Goal: Complete application form: Complete application form

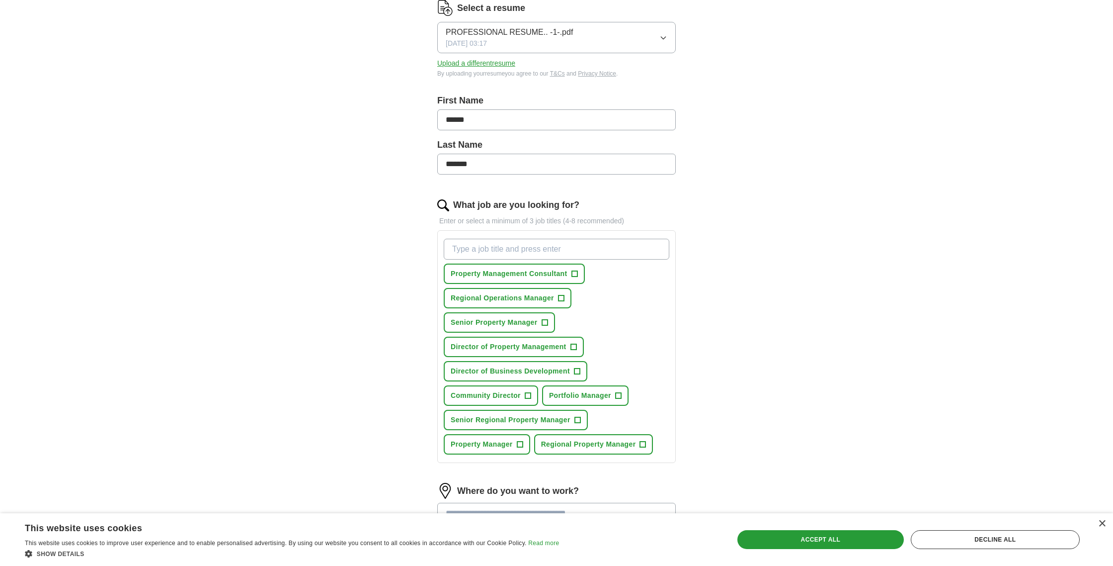
scroll to position [135, 0]
click at [574, 345] on span "+" at bounding box center [573, 347] width 6 height 8
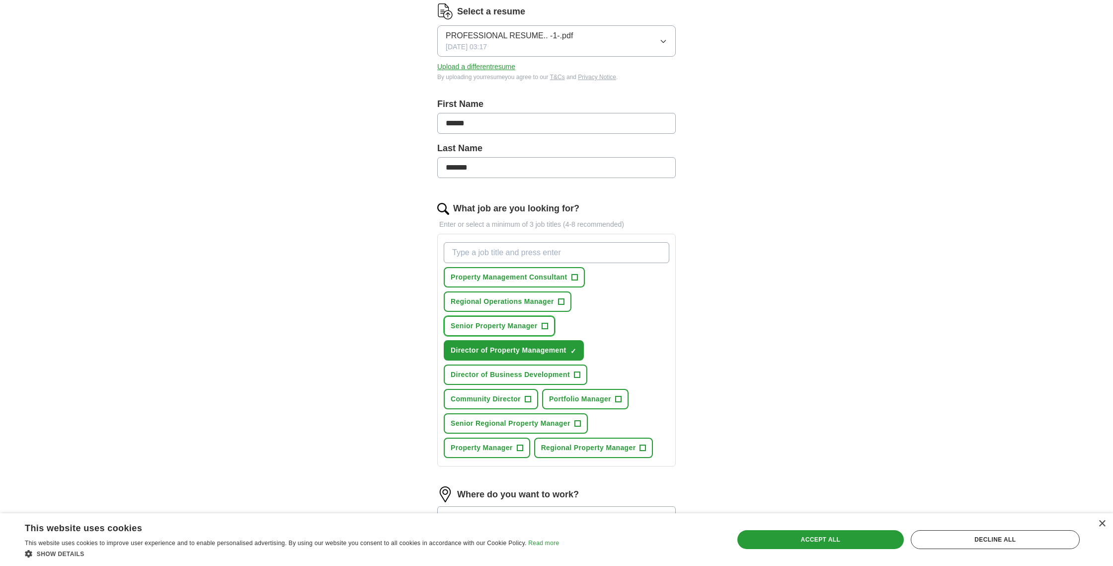
click at [544, 324] on span "+" at bounding box center [545, 326] width 6 height 8
click at [620, 398] on span "+" at bounding box center [618, 399] width 6 height 8
click at [577, 421] on span "+" at bounding box center [577, 423] width 6 height 8
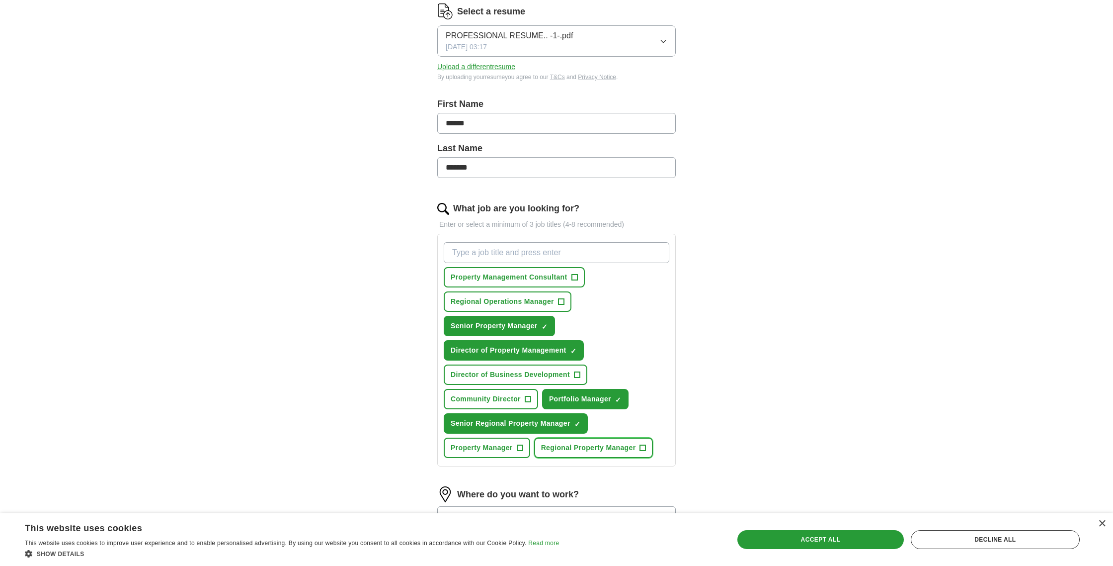
click at [642, 448] on span "+" at bounding box center [643, 448] width 6 height 8
click at [526, 398] on span "+" at bounding box center [528, 399] width 6 height 8
click at [562, 300] on span "+" at bounding box center [561, 302] width 6 height 8
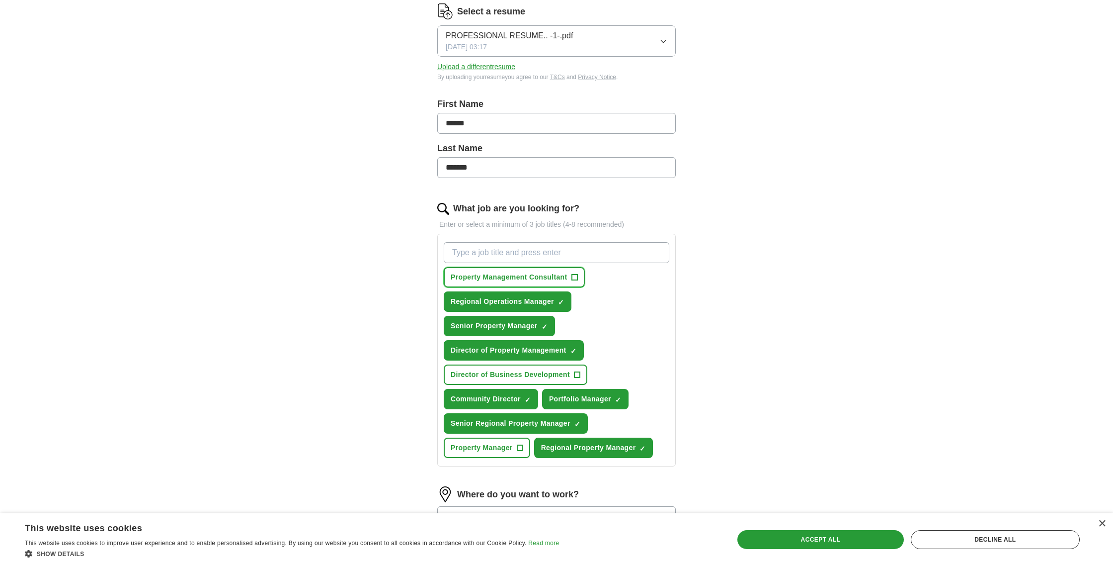
click at [576, 276] on span "+" at bounding box center [574, 277] width 6 height 8
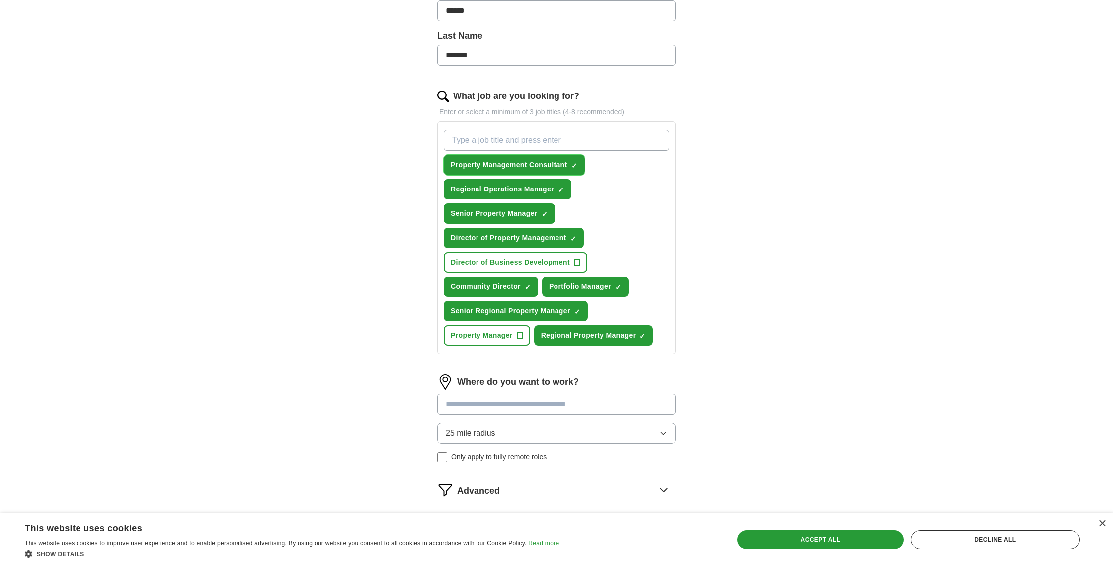
scroll to position [261, 0]
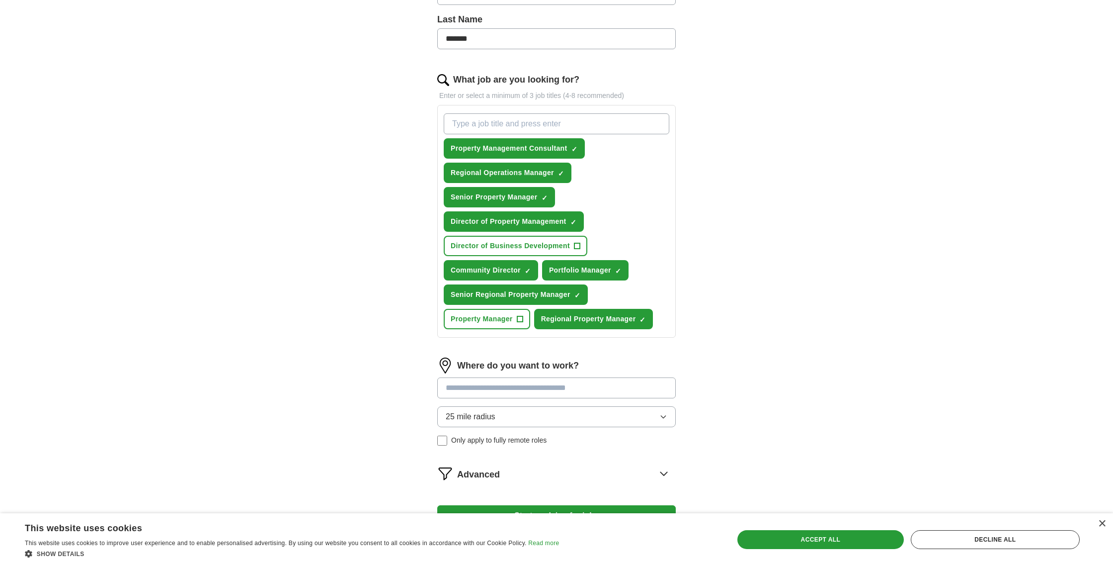
click at [571, 385] on input at bounding box center [556, 387] width 239 height 21
type input "*******"
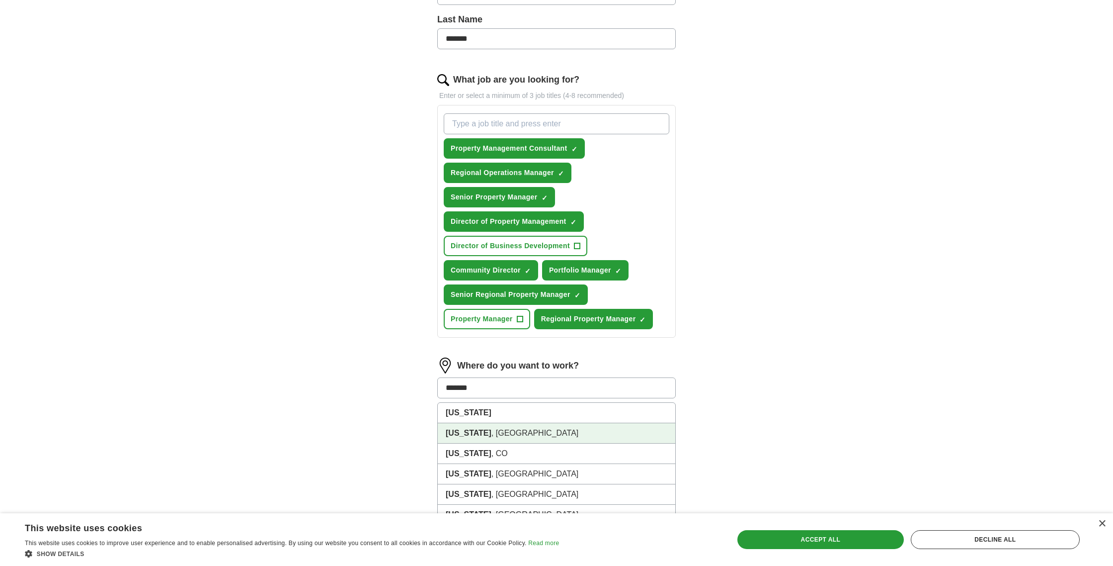
scroll to position [260, 0]
click at [471, 437] on strong "[US_STATE]" at bounding box center [469, 433] width 46 height 8
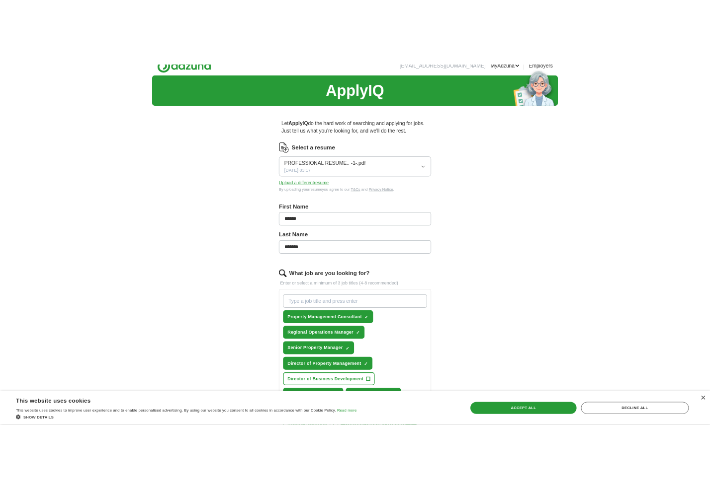
scroll to position [0, 0]
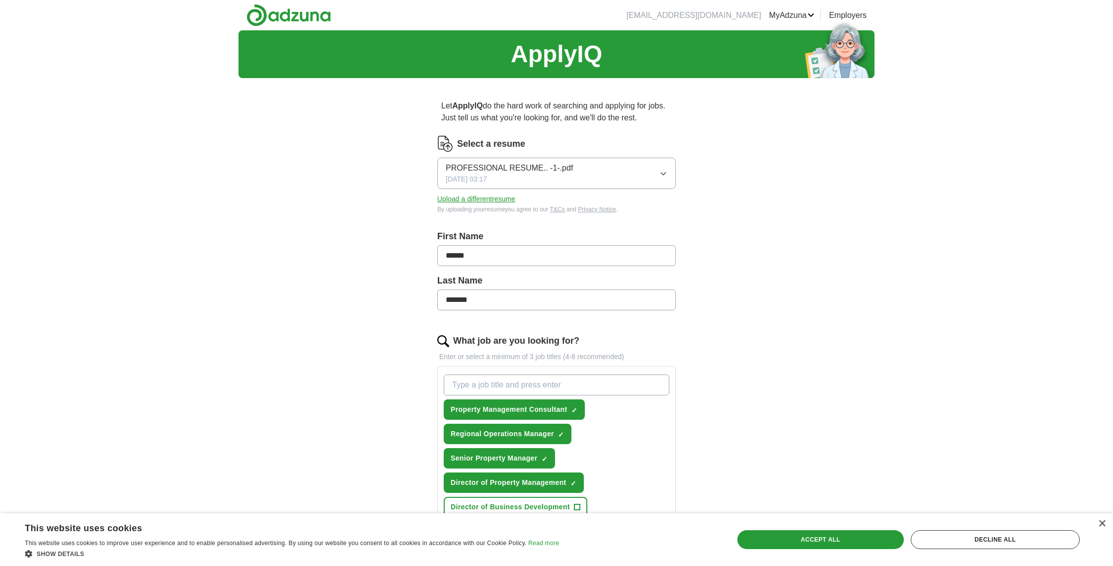
click at [488, 199] on button "Upload a different resume" at bounding box center [476, 199] width 78 height 10
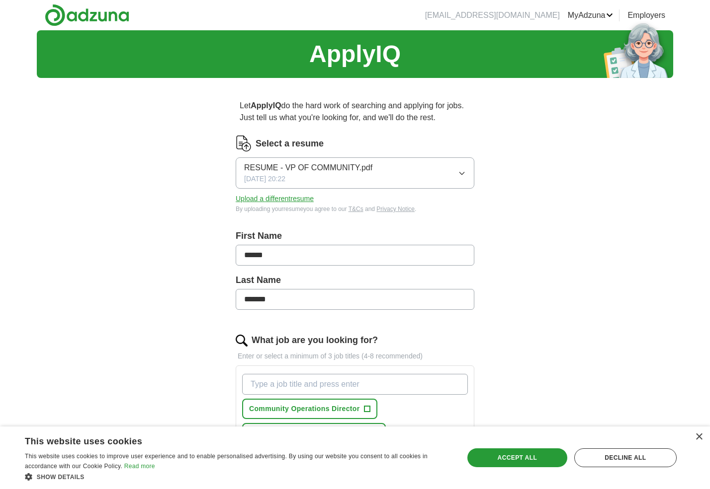
click at [459, 173] on icon "button" at bounding box center [462, 173] width 8 height 8
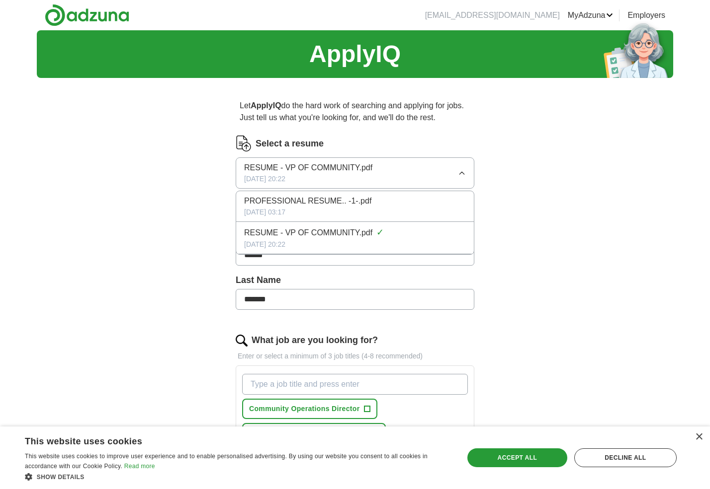
click at [332, 205] on li "PROFESSIONAL RESUME.. -1-.pdf [DATE] 03:17" at bounding box center [355, 206] width 238 height 31
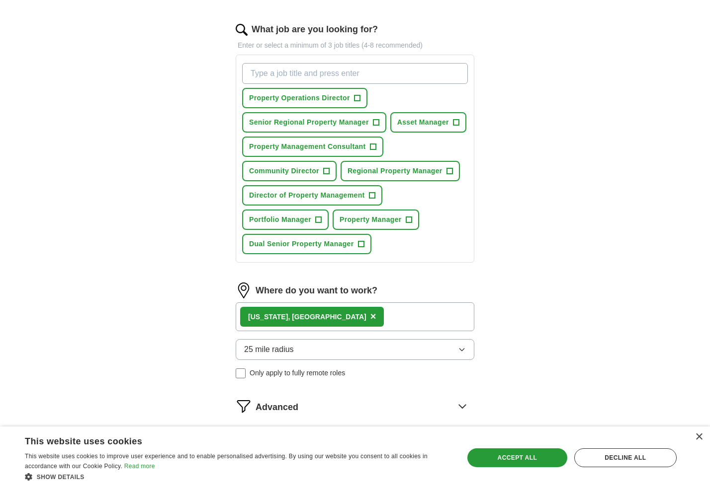
scroll to position [408, 0]
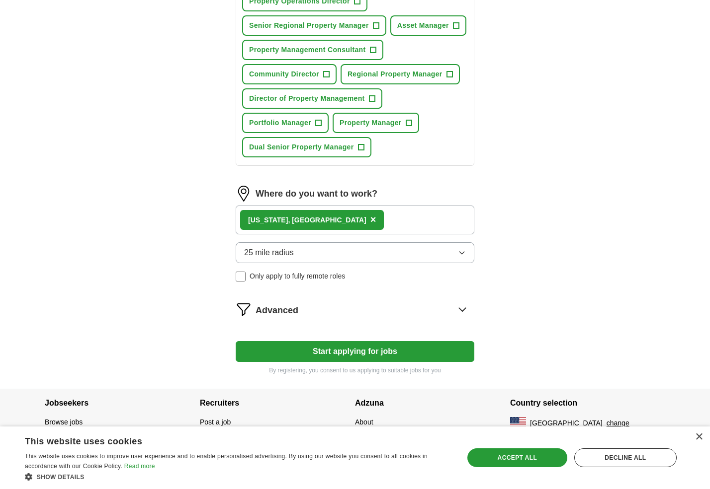
click at [364, 349] on button "Start applying for jobs" at bounding box center [355, 351] width 239 height 21
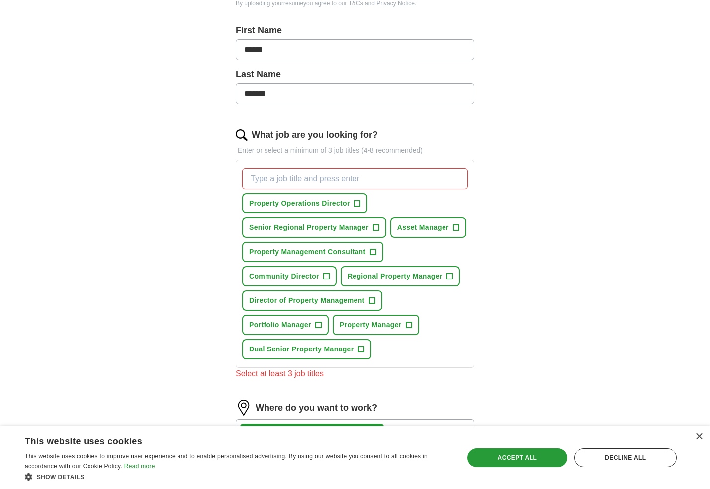
scroll to position [204, 0]
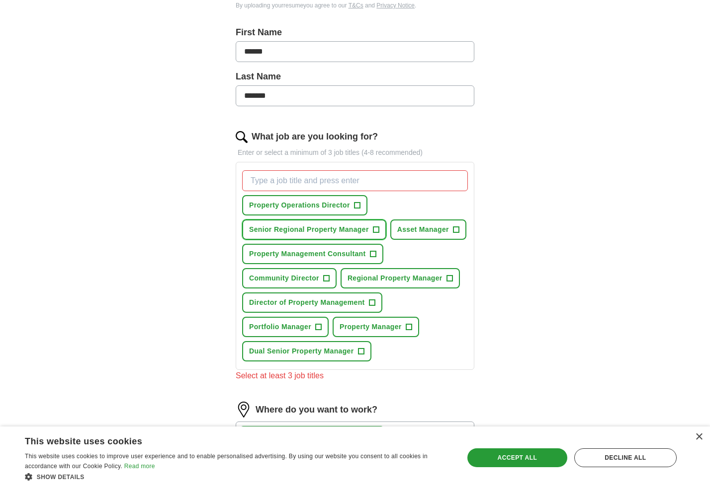
click at [377, 232] on span "+" at bounding box center [376, 230] width 6 height 8
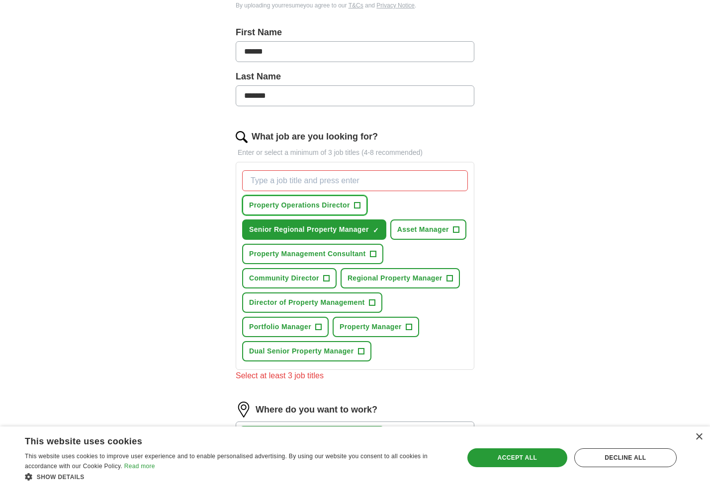
click at [358, 205] on span "+" at bounding box center [357, 206] width 6 height 8
click at [449, 277] on span "+" at bounding box center [449, 279] width 6 height 8
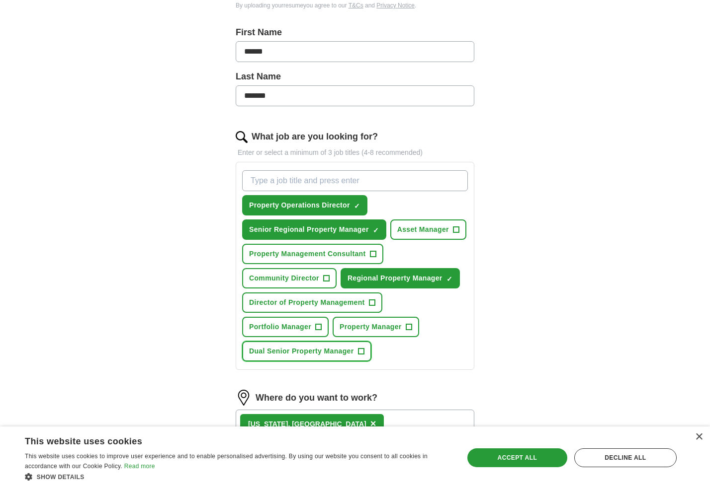
click at [359, 352] on span "+" at bounding box center [361, 352] width 6 height 8
click at [321, 326] on span "+" at bounding box center [318, 328] width 6 height 8
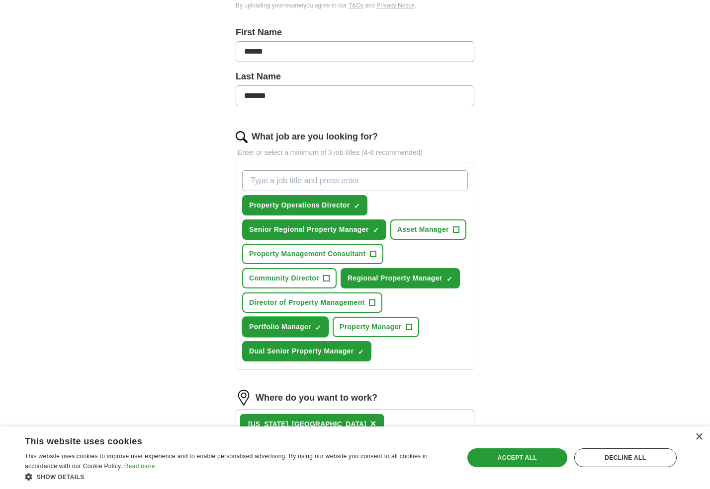
scroll to position [203, 0]
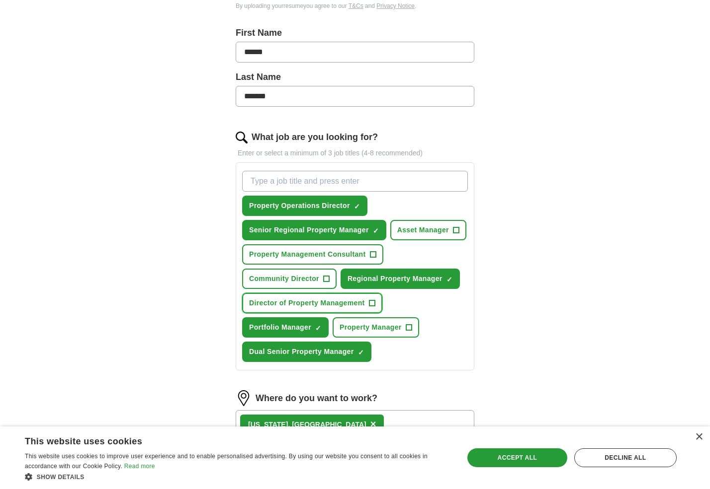
click at [375, 301] on span "+" at bounding box center [372, 304] width 6 height 8
click at [328, 279] on span "+" at bounding box center [326, 279] width 6 height 8
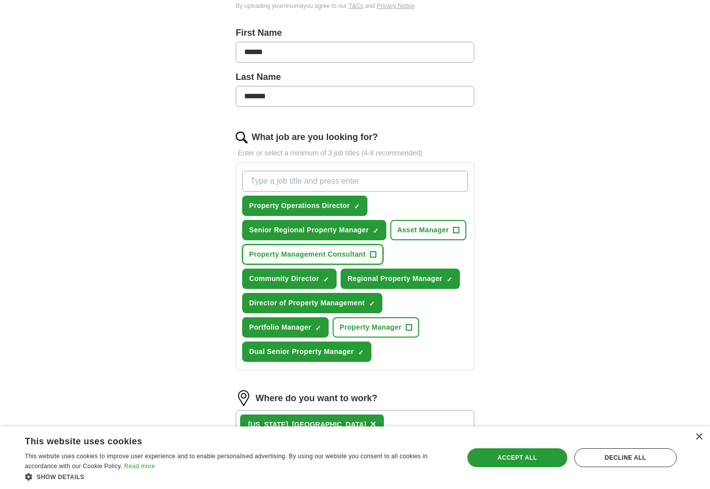
click at [373, 253] on span "+" at bounding box center [373, 255] width 6 height 8
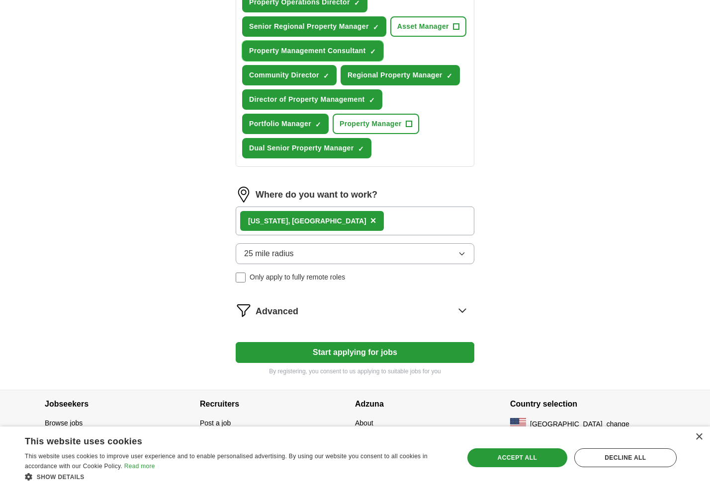
scroll to position [408, 0]
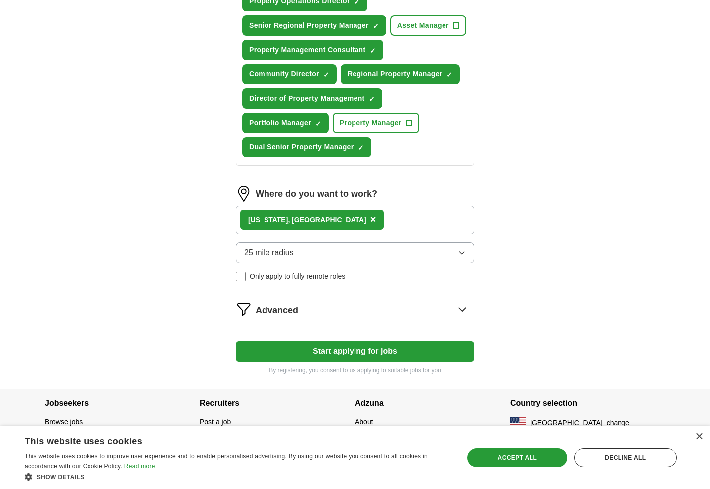
click at [343, 352] on button "Start applying for jobs" at bounding box center [355, 351] width 239 height 21
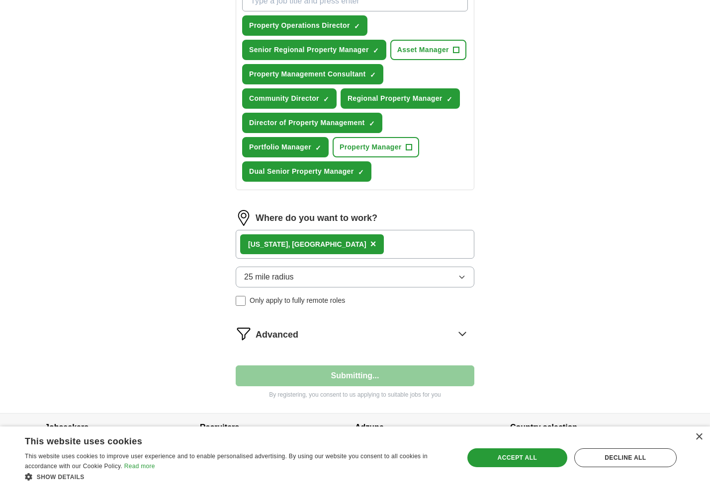
select select "**"
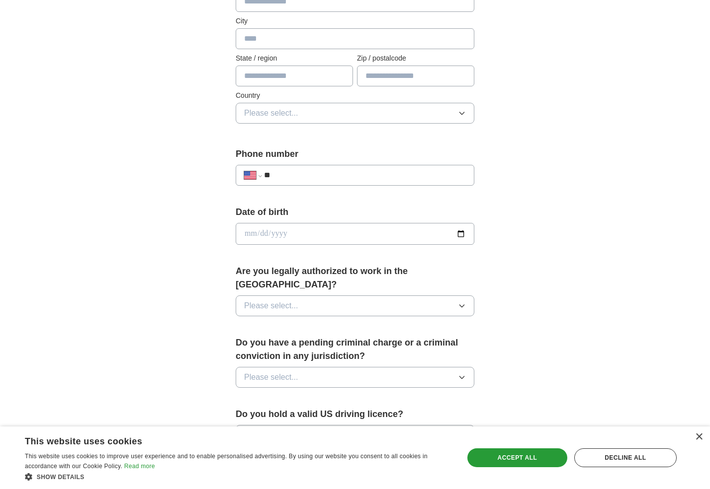
scroll to position [262, 0]
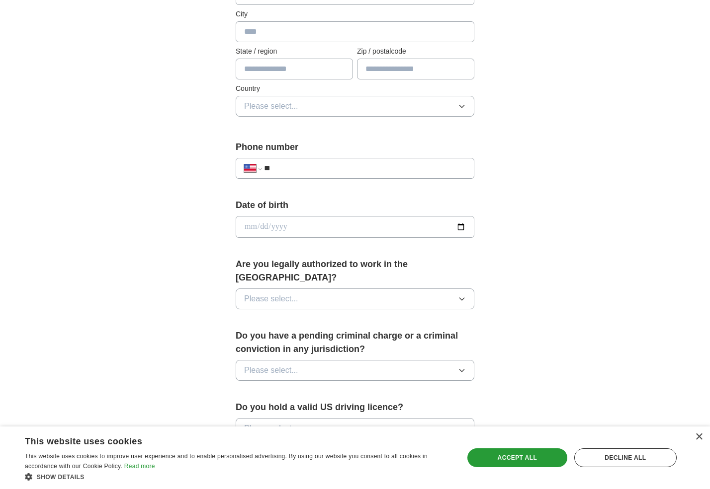
click at [460, 295] on icon "button" at bounding box center [462, 299] width 8 height 8
click at [305, 316] on div "Yes" at bounding box center [355, 322] width 222 height 12
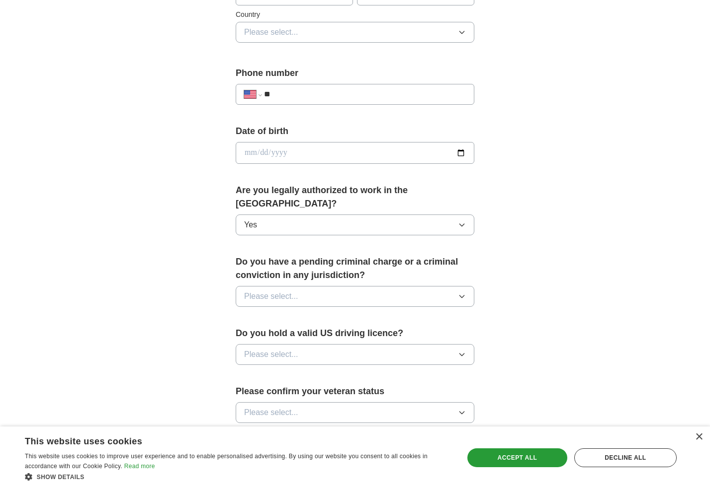
scroll to position [346, 0]
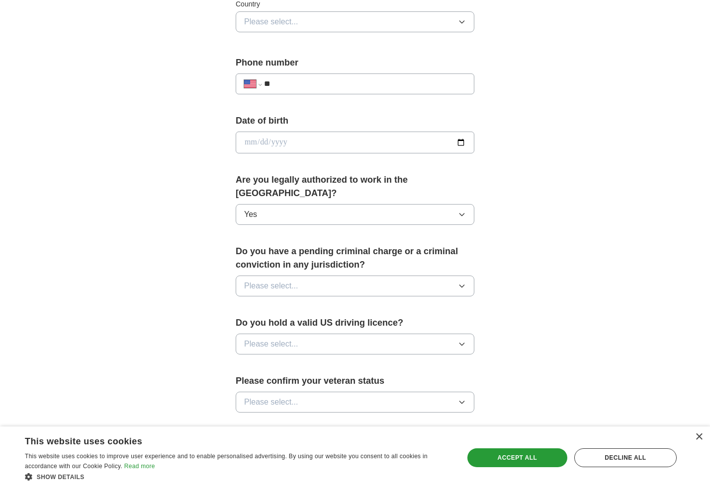
click at [454, 276] on button "Please select..." at bounding box center [355, 286] width 239 height 21
click at [296, 324] on div "No" at bounding box center [355, 330] width 222 height 12
click at [458, 340] on icon "button" at bounding box center [462, 344] width 8 height 8
click at [268, 361] on div "Yes" at bounding box center [355, 367] width 222 height 12
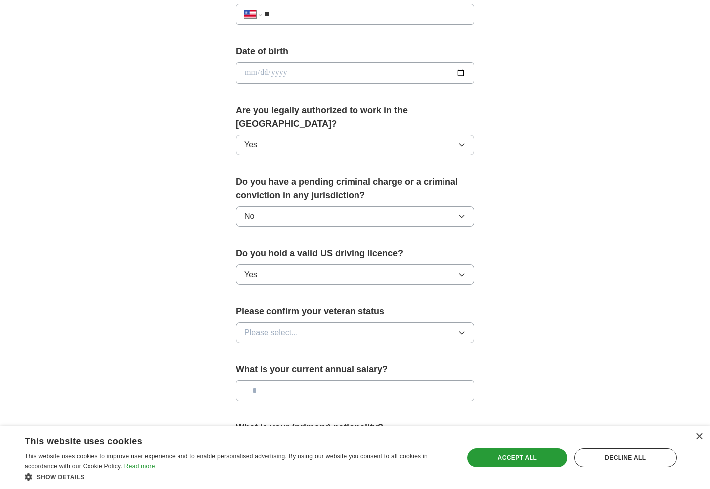
scroll to position [419, 0]
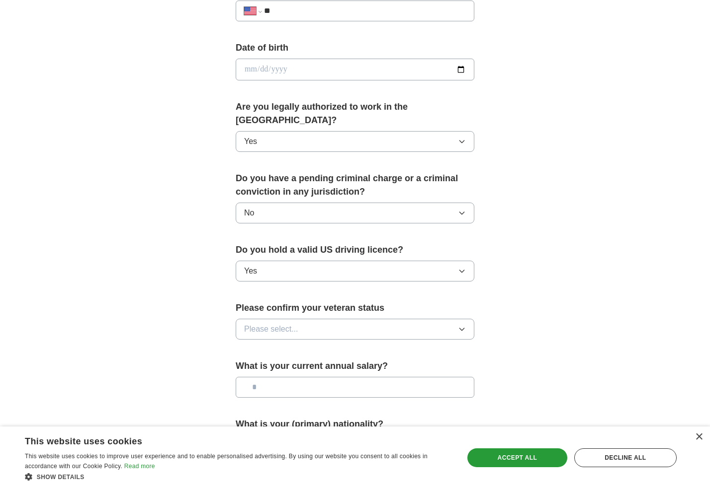
click at [449, 319] on button "Please select..." at bounding box center [355, 329] width 239 height 21
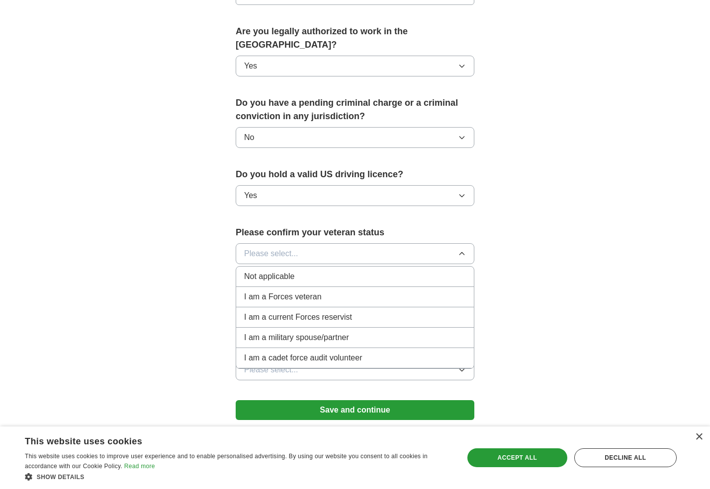
scroll to position [508, 0]
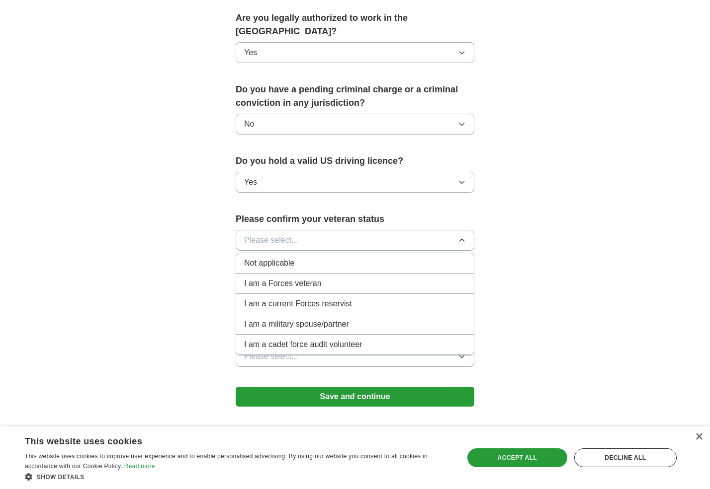
click at [283, 257] on span "Not applicable" at bounding box center [269, 263] width 50 height 12
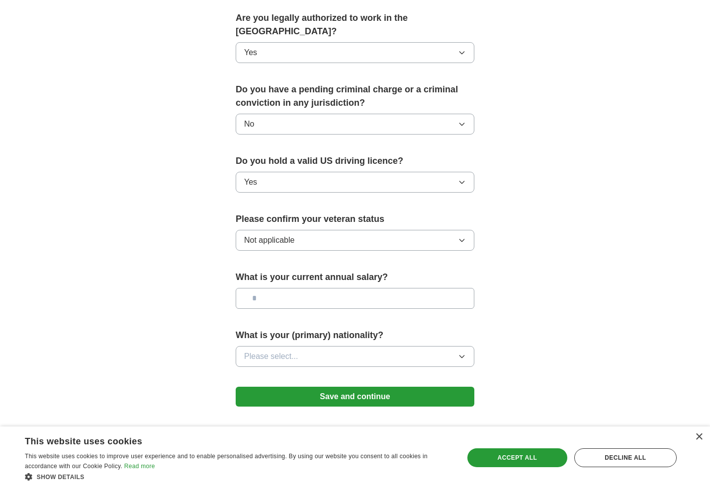
click at [328, 288] on input "text" at bounding box center [355, 298] width 239 height 21
type input "********"
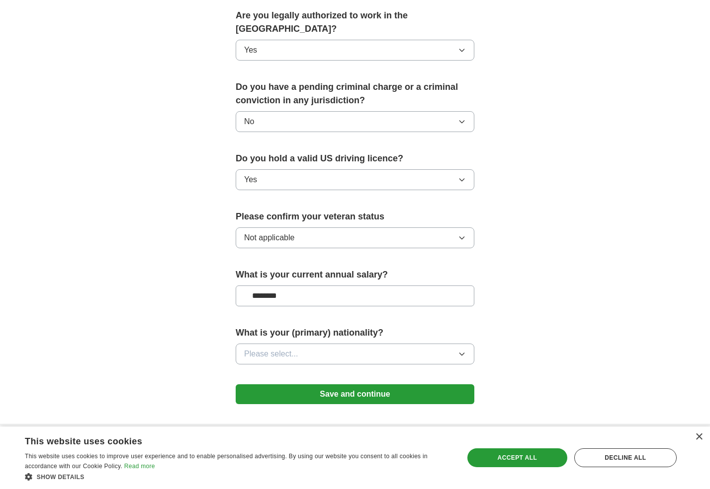
scroll to position [533, 0]
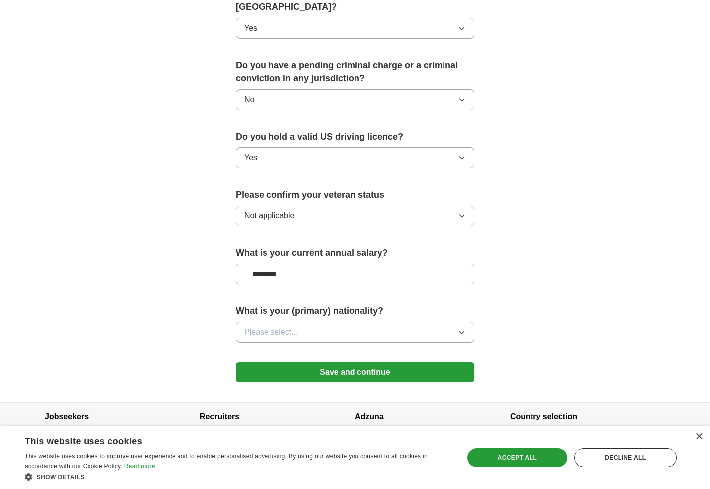
click at [361, 363] on button "Save and continue" at bounding box center [355, 373] width 239 height 20
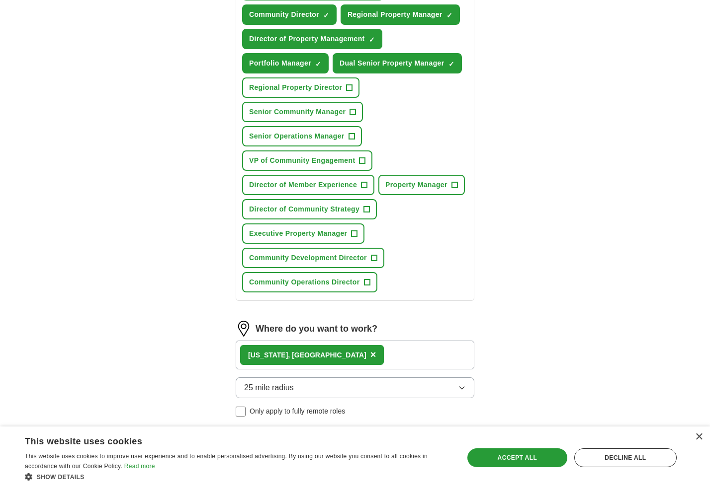
scroll to position [468, 0]
click at [377, 257] on span "+" at bounding box center [374, 258] width 6 height 8
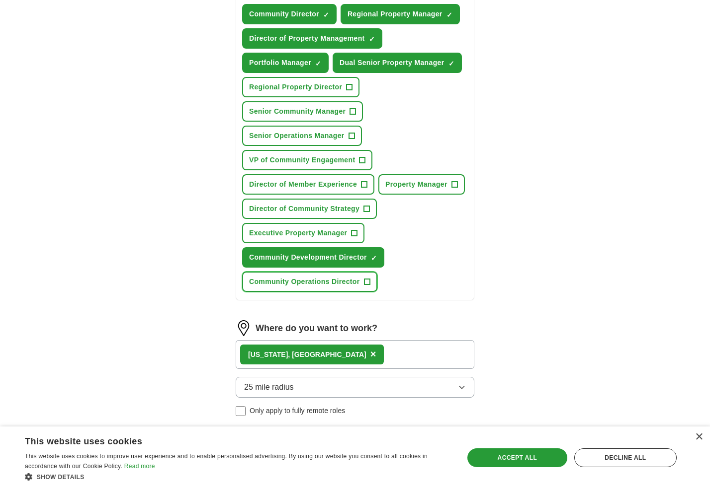
click at [367, 283] on span "+" at bounding box center [367, 282] width 6 height 8
click at [354, 232] on span "+" at bounding box center [354, 234] width 6 height 8
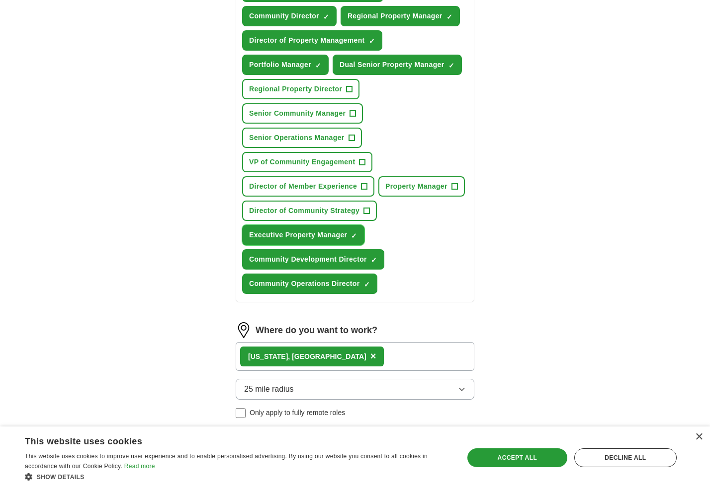
scroll to position [466, 0]
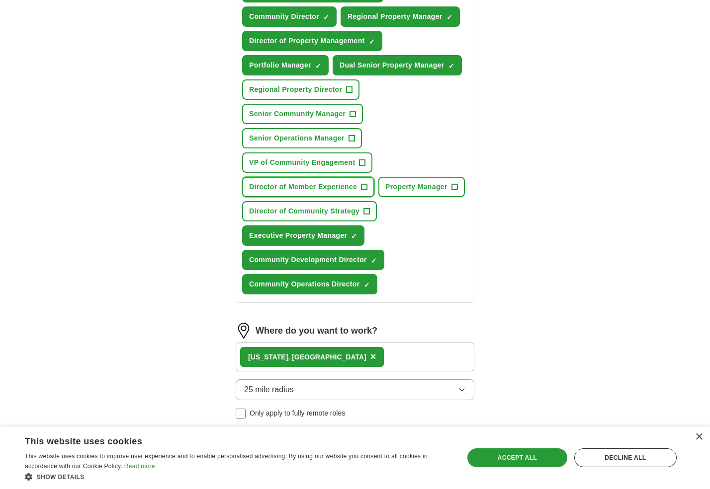
click at [367, 185] on span "+" at bounding box center [364, 187] width 6 height 8
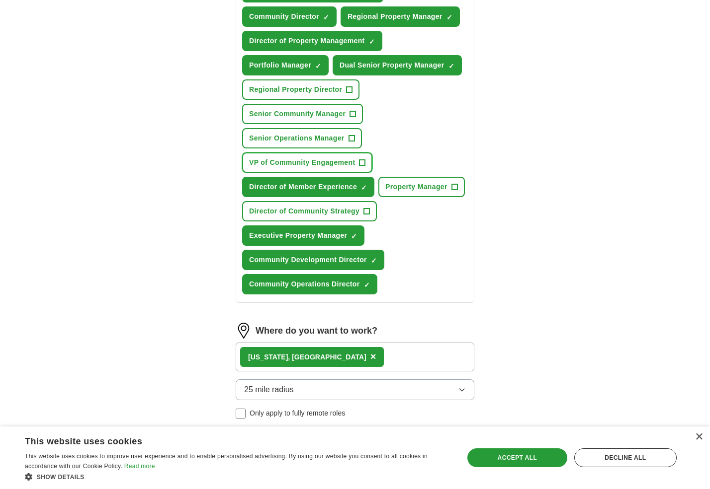
click at [363, 161] on span "+" at bounding box center [362, 163] width 6 height 8
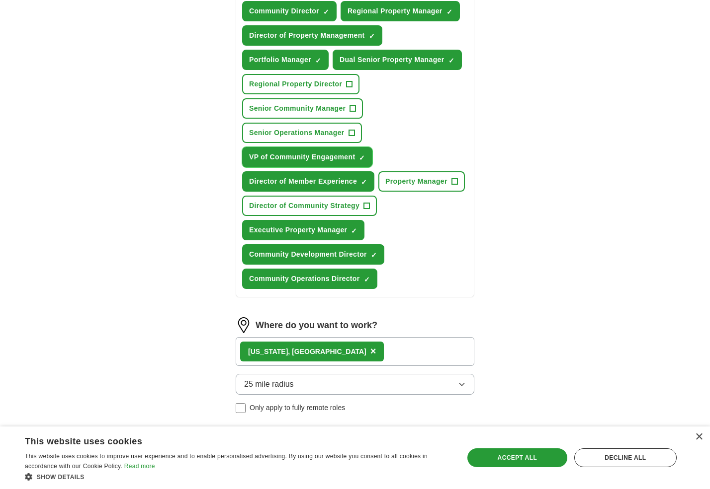
scroll to position [469, 0]
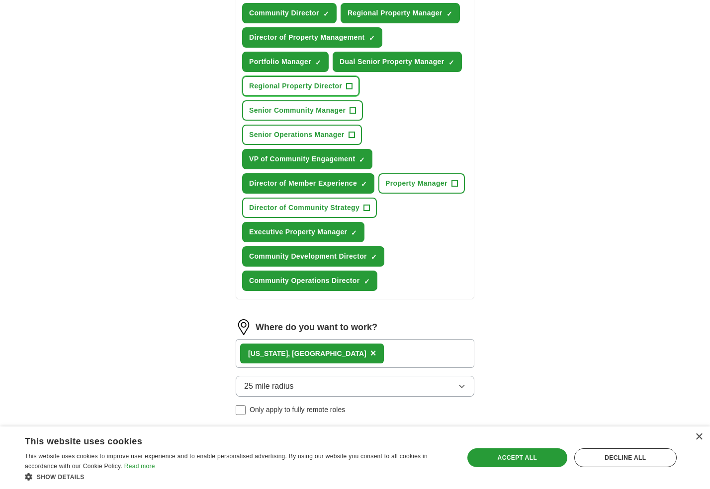
click at [348, 86] on span "+" at bounding box center [349, 86] width 6 height 8
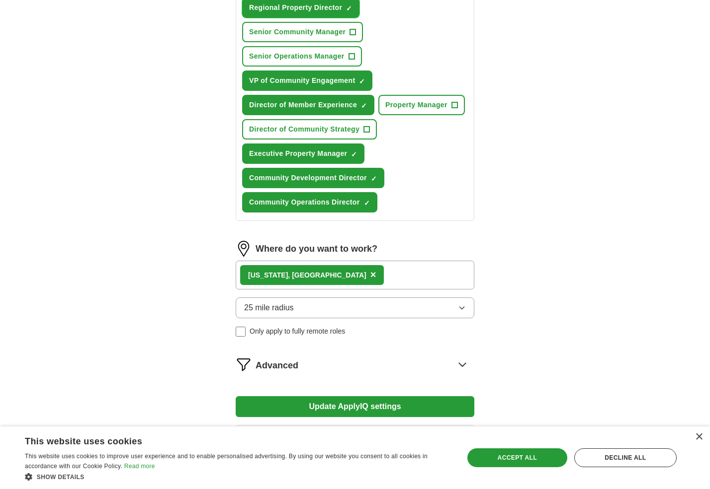
scroll to position [623, 0]
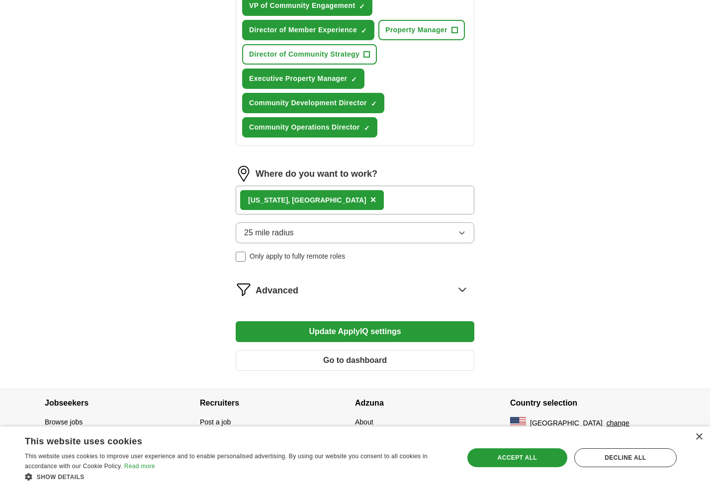
click at [385, 325] on button "Update ApplyIQ settings" at bounding box center [355, 332] width 239 height 21
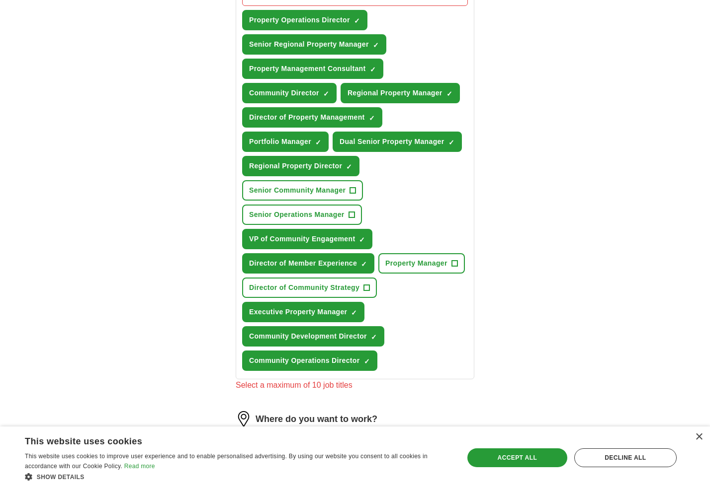
scroll to position [391, 0]
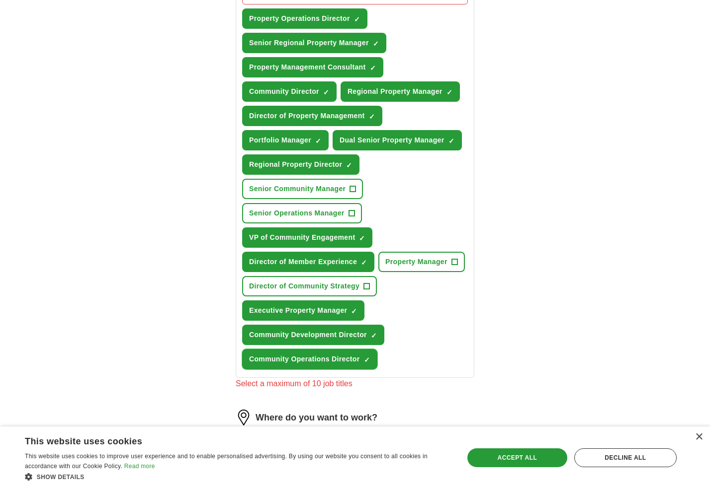
click at [0, 0] on span "×" at bounding box center [0, 0] width 0 height 0
drag, startPoint x: 373, startPoint y: 335, endPoint x: 363, endPoint y: 326, distance: 14.1
click at [0, 0] on span "×" at bounding box center [0, 0] width 0 height 0
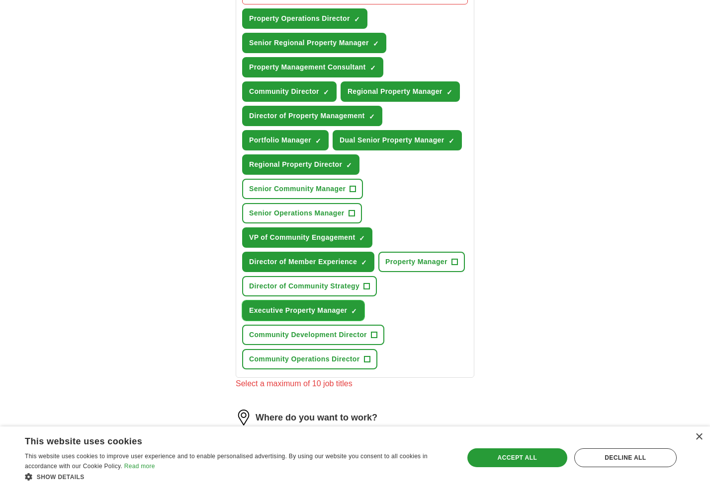
click at [0, 0] on span "×" at bounding box center [0, 0] width 0 height 0
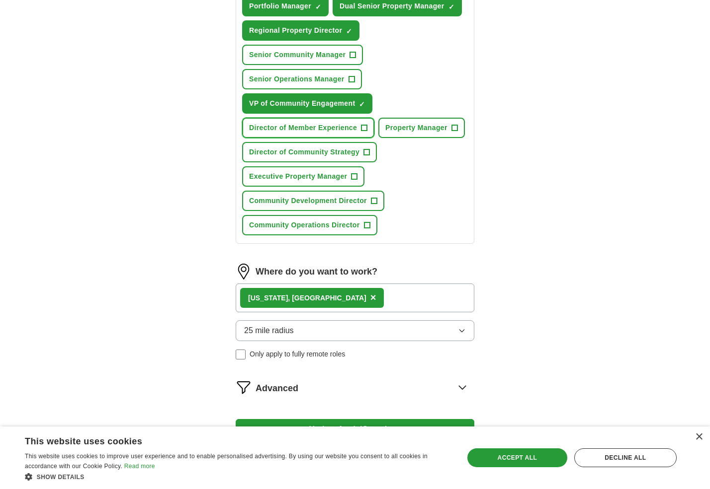
scroll to position [623, 0]
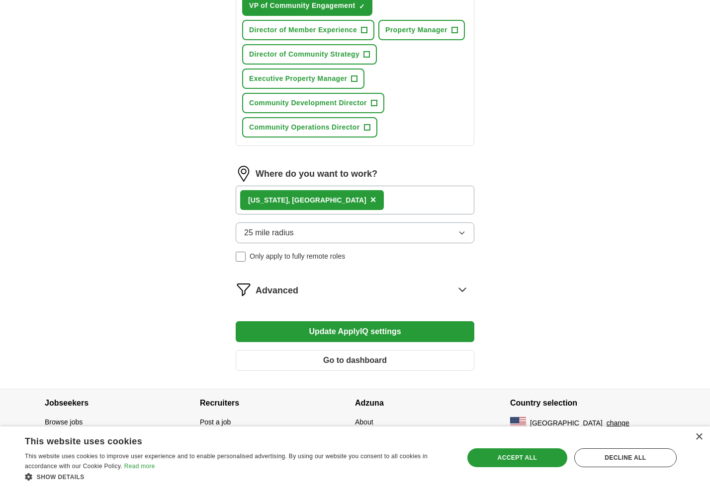
click at [369, 336] on button "Update ApplyIQ settings" at bounding box center [355, 332] width 239 height 21
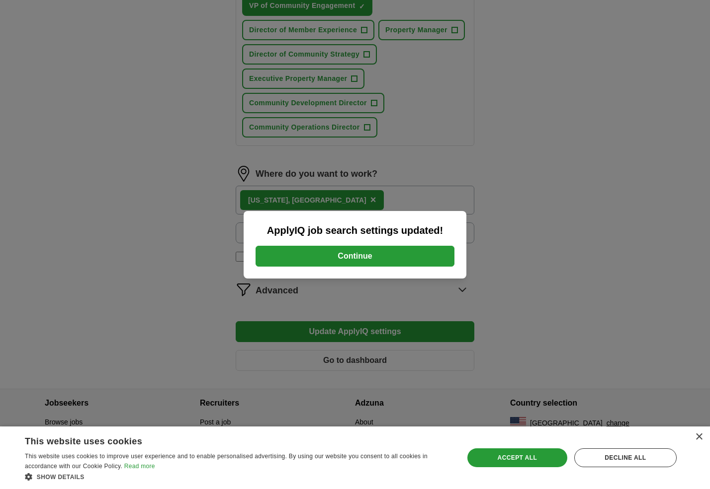
click at [368, 256] on button "Continue" at bounding box center [354, 256] width 199 height 21
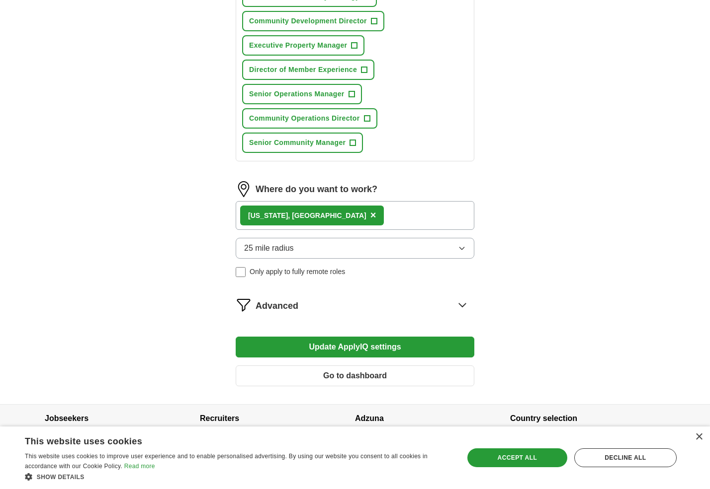
scroll to position [623, 0]
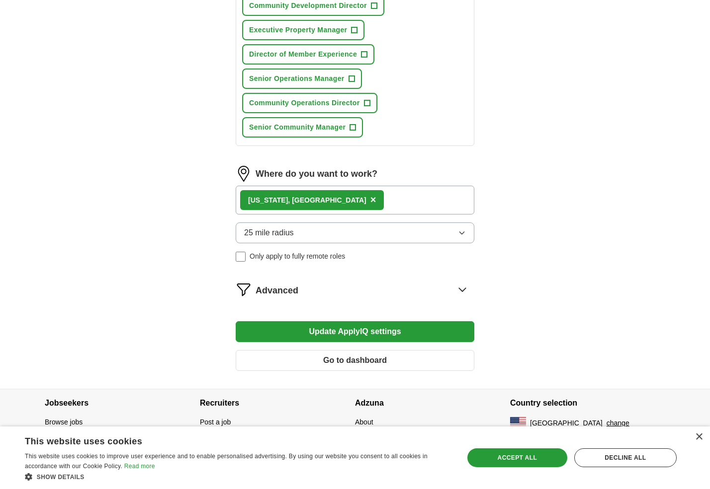
click at [464, 289] on icon at bounding box center [462, 290] width 16 height 16
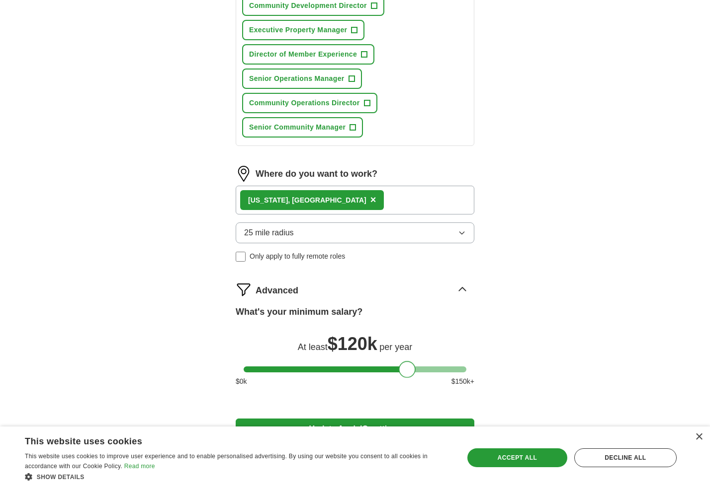
drag, startPoint x: 252, startPoint y: 368, endPoint x: 407, endPoint y: 366, distance: 155.1
click at [407, 366] on div at bounding box center [407, 369] width 17 height 17
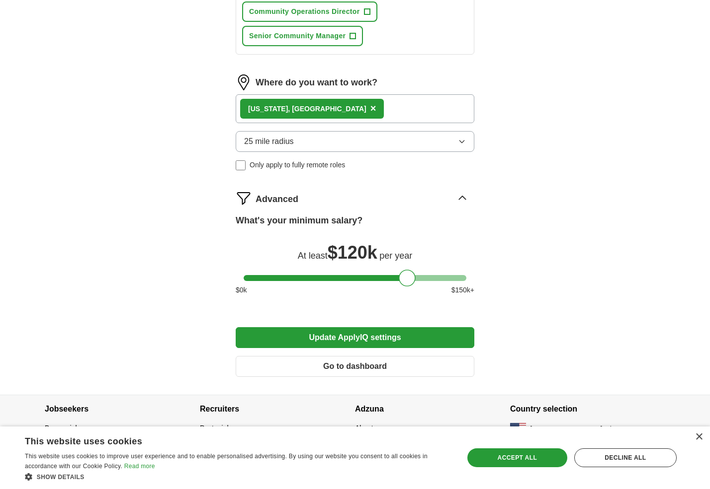
scroll to position [720, 0]
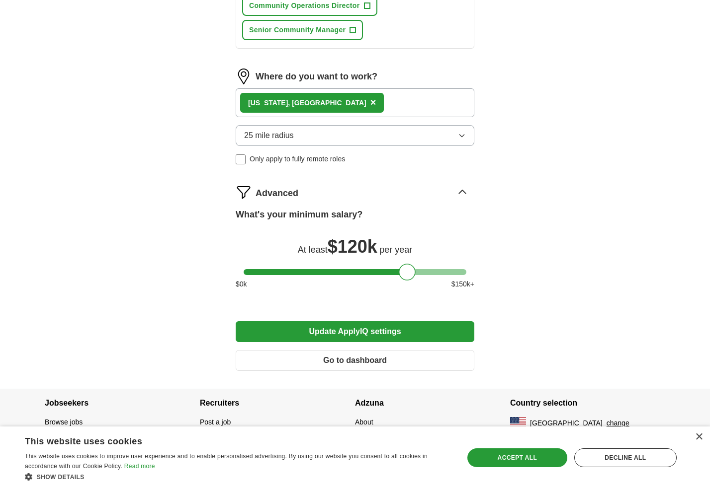
click at [361, 325] on button "Update ApplyIQ settings" at bounding box center [355, 332] width 239 height 21
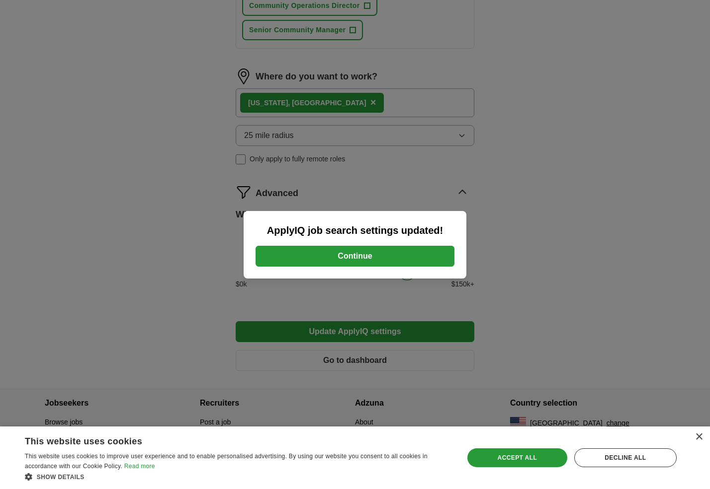
click at [371, 260] on button "Continue" at bounding box center [354, 256] width 199 height 21
